Goal: Information Seeking & Learning: Learn about a topic

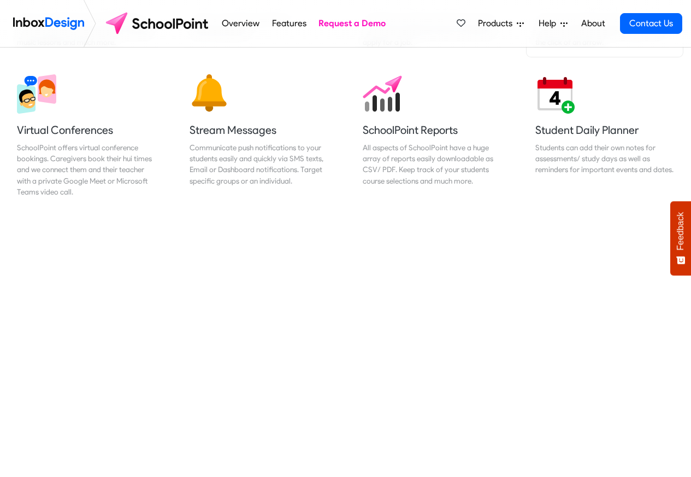
scroll to position [918, 0]
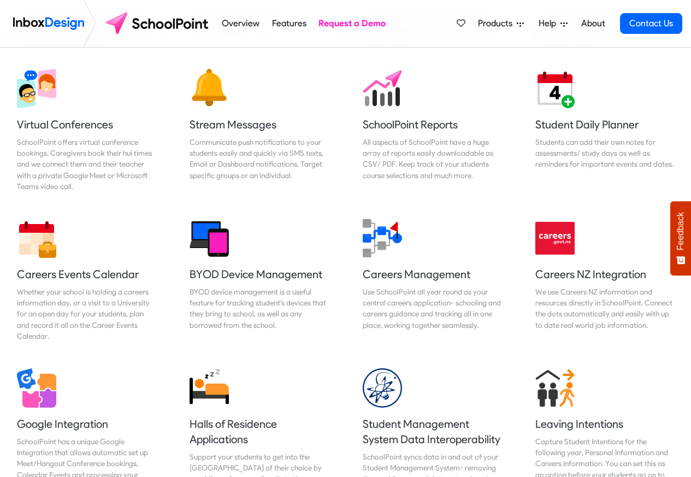
click at [489, 23] on span "Products" at bounding box center [497, 23] width 39 height 13
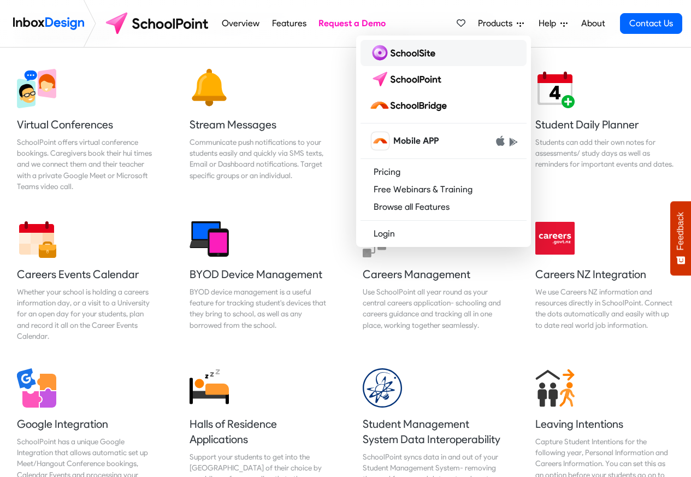
click at [414, 54] on img at bounding box center [404, 52] width 70 height 17
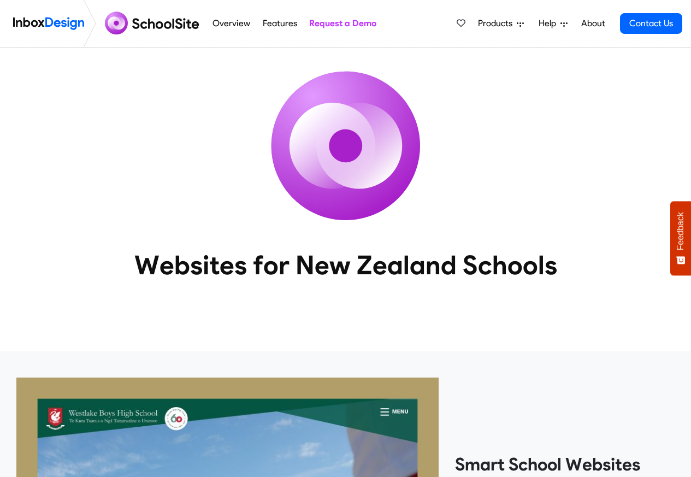
click at [489, 24] on span "Products" at bounding box center [497, 23] width 39 height 13
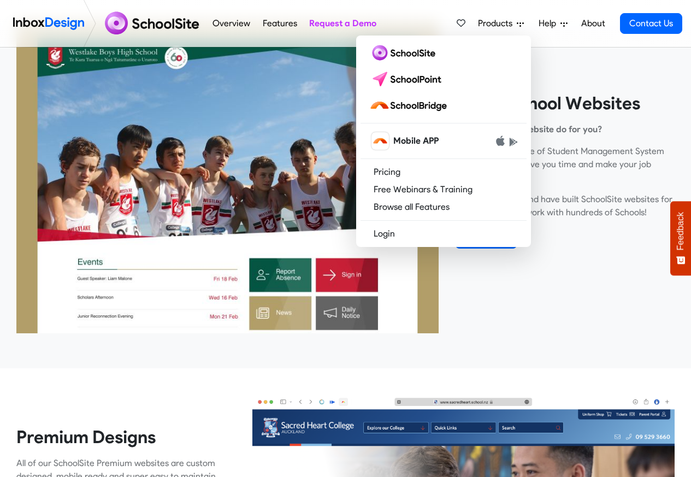
scroll to position [459, 0]
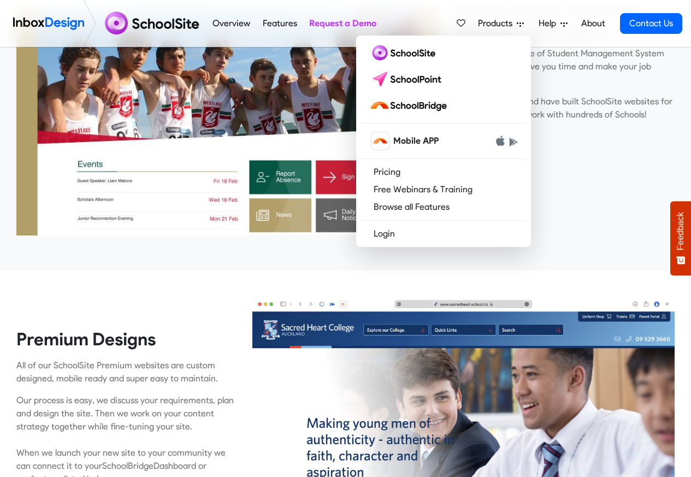
click at [681, 235] on span "Feedback" at bounding box center [681, 231] width 10 height 38
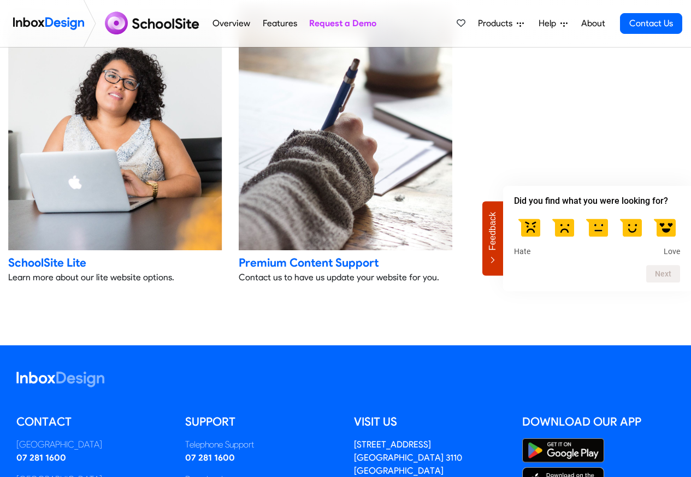
scroll to position [2295, 0]
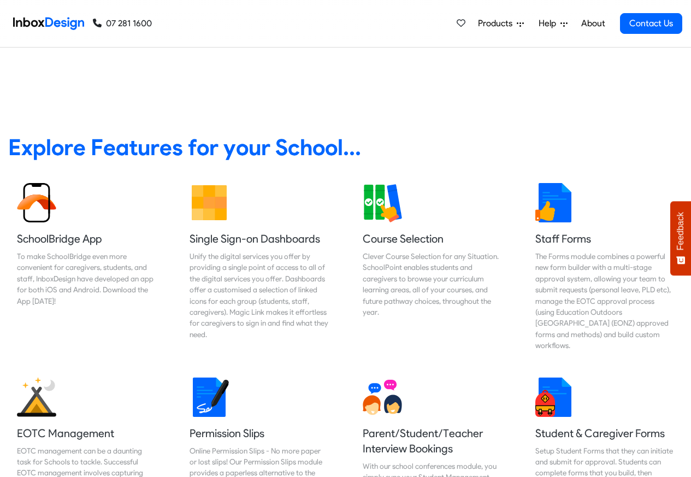
scroll to position [2281, 0]
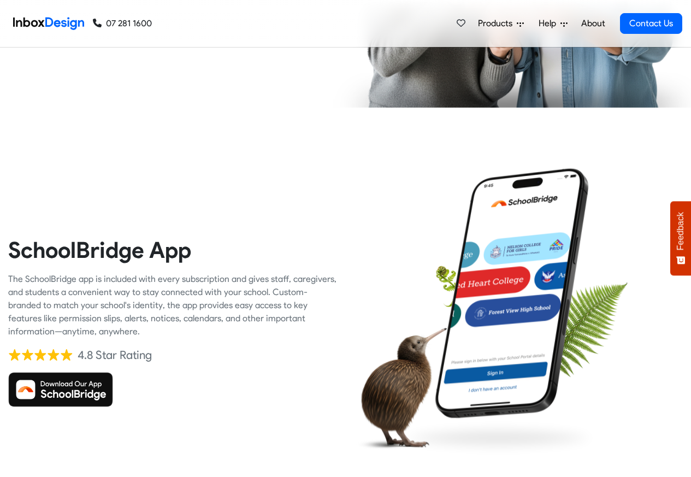
checkbox input "true"
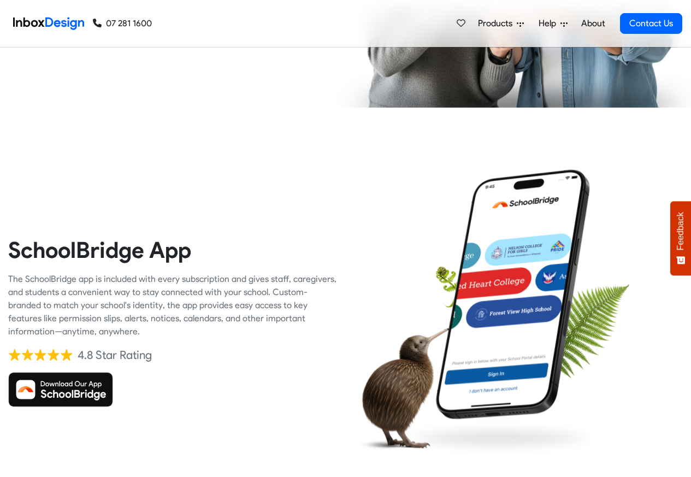
checkbox input "true"
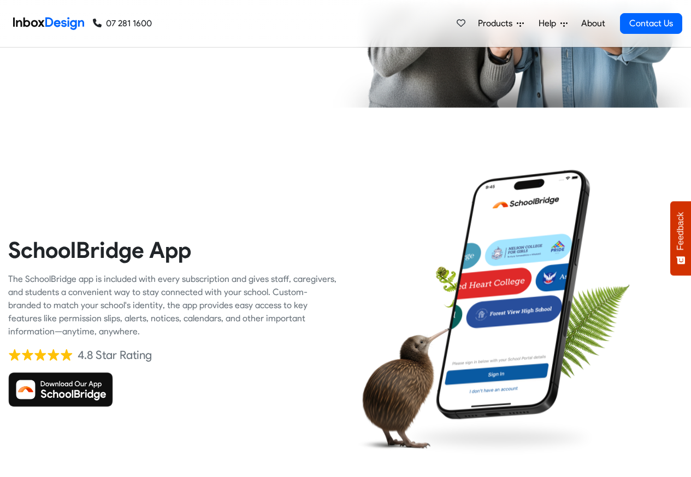
checkbox input "true"
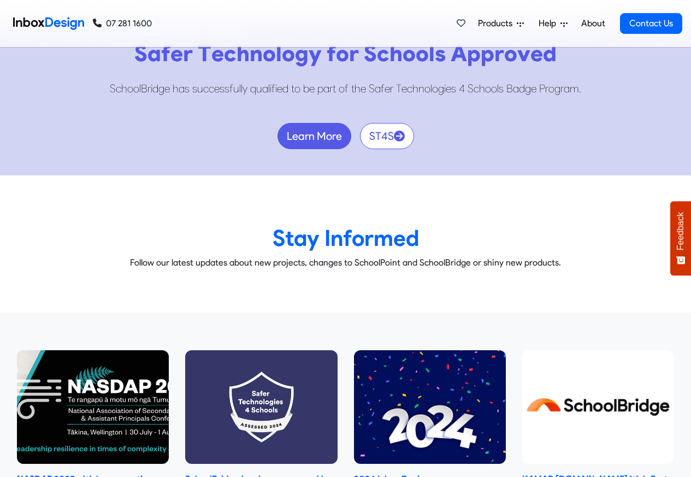
scroll to position [6407, 0]
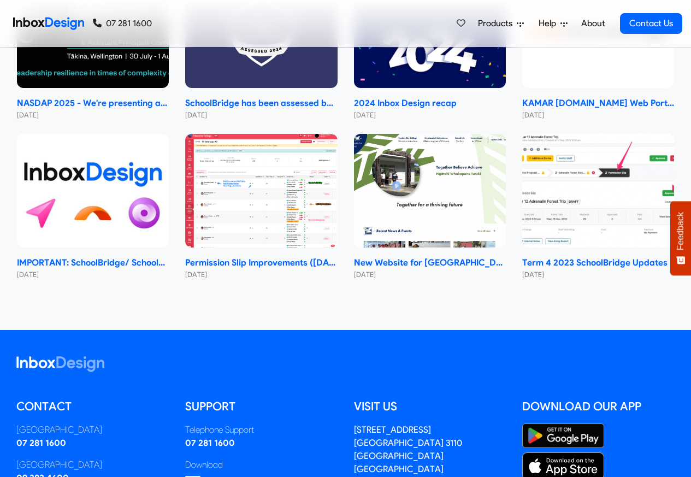
click at [683, 11] on nav "07 281 1600 07 281 1600 Products Mobile APP Pricing Free Webinars & Training Br…" at bounding box center [345, 24] width 691 height 48
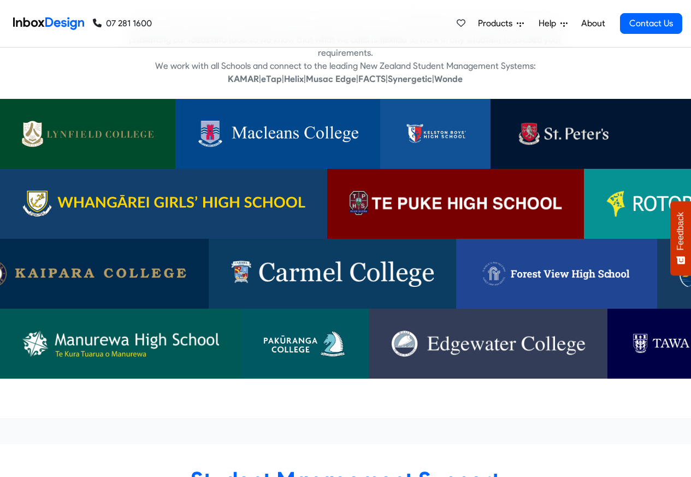
checkbox input "false"
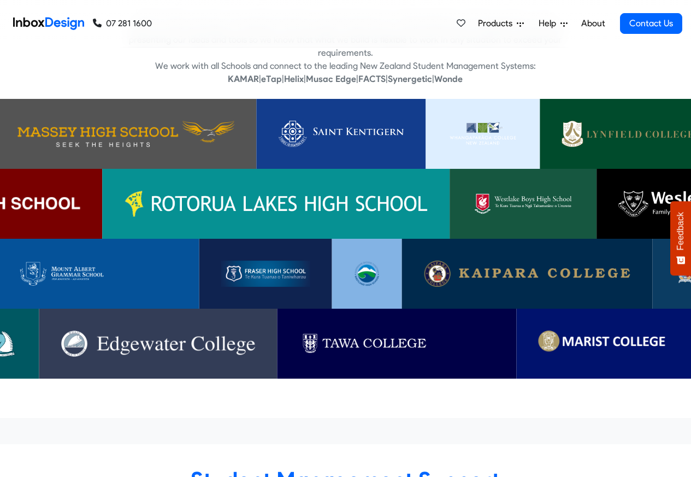
checkbox input "false"
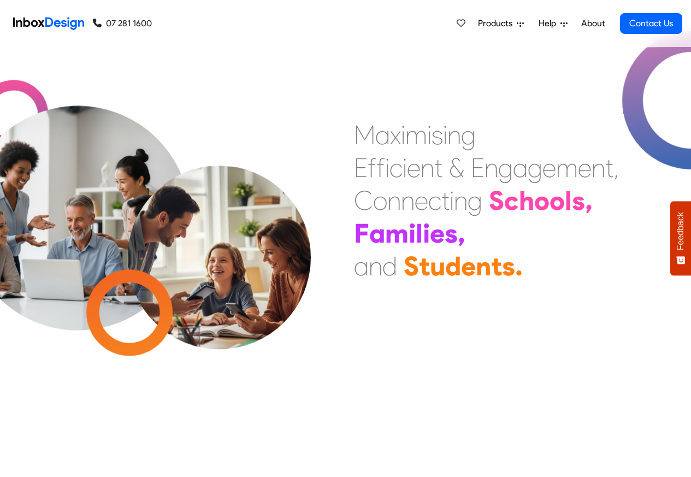
checkbox input "false"
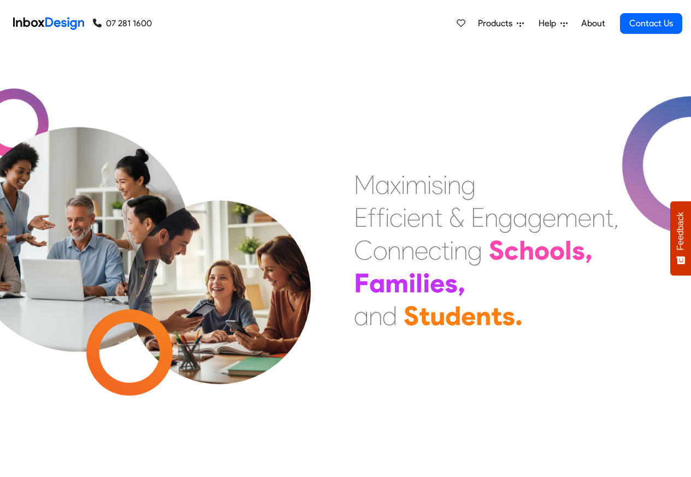
checkbox input "false"
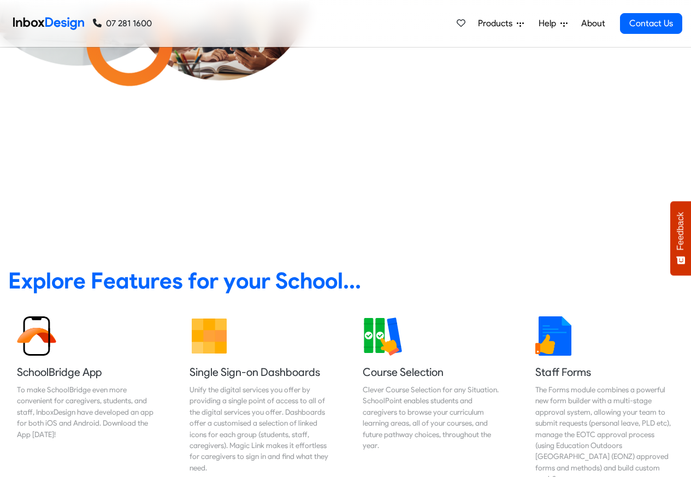
scroll to position [262, 0]
